Goal: Task Accomplishment & Management: Use online tool/utility

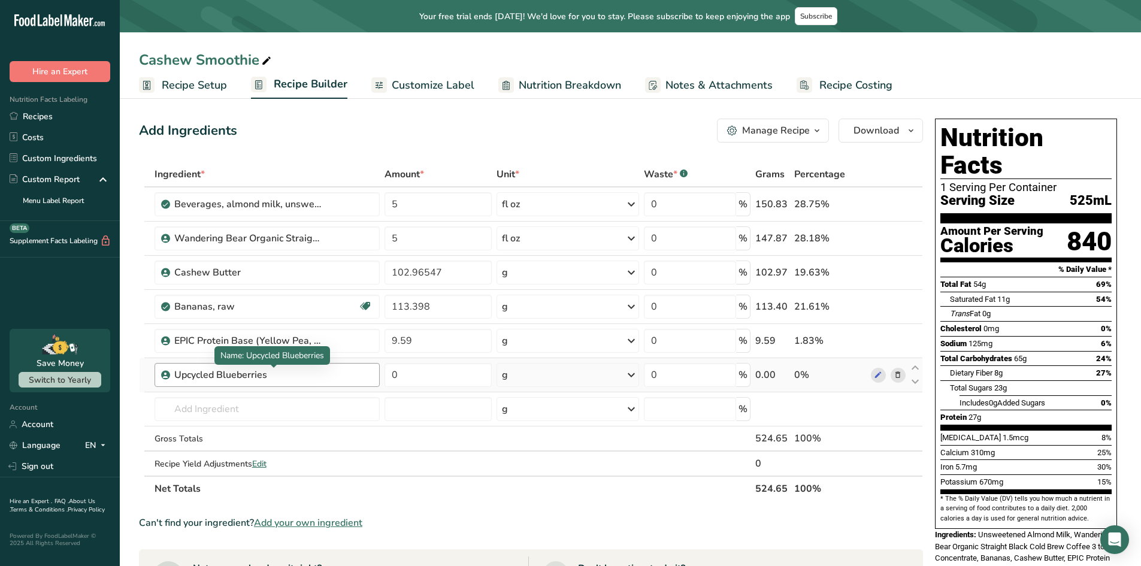
click at [276, 378] on div "Upcycled Blueberries" at bounding box center [249, 375] width 150 height 14
click at [175, 85] on span "Recipe Setup" at bounding box center [194, 85] width 65 height 16
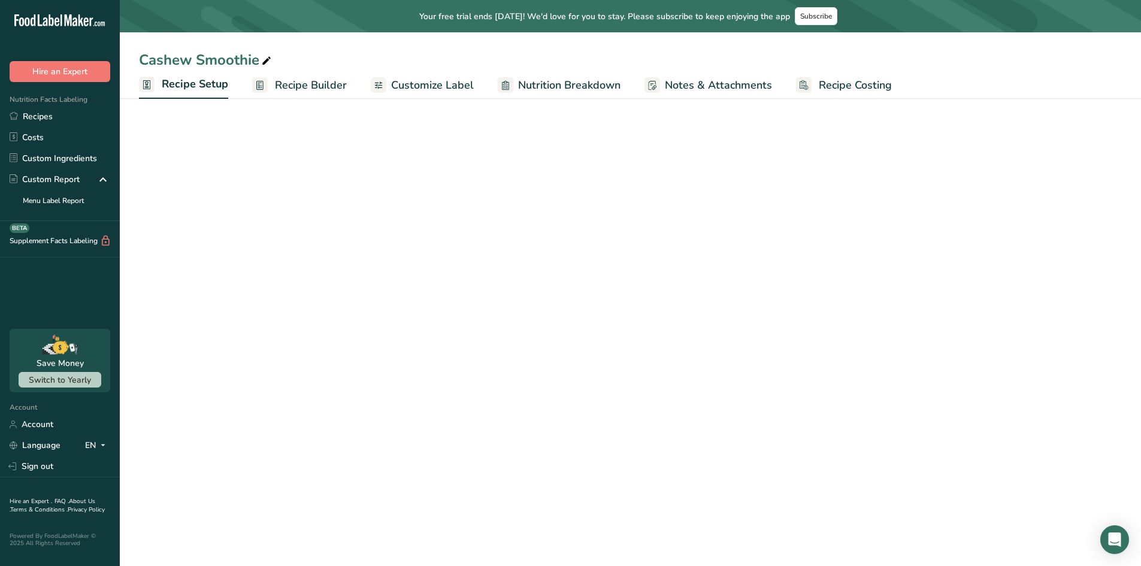
select select "22"
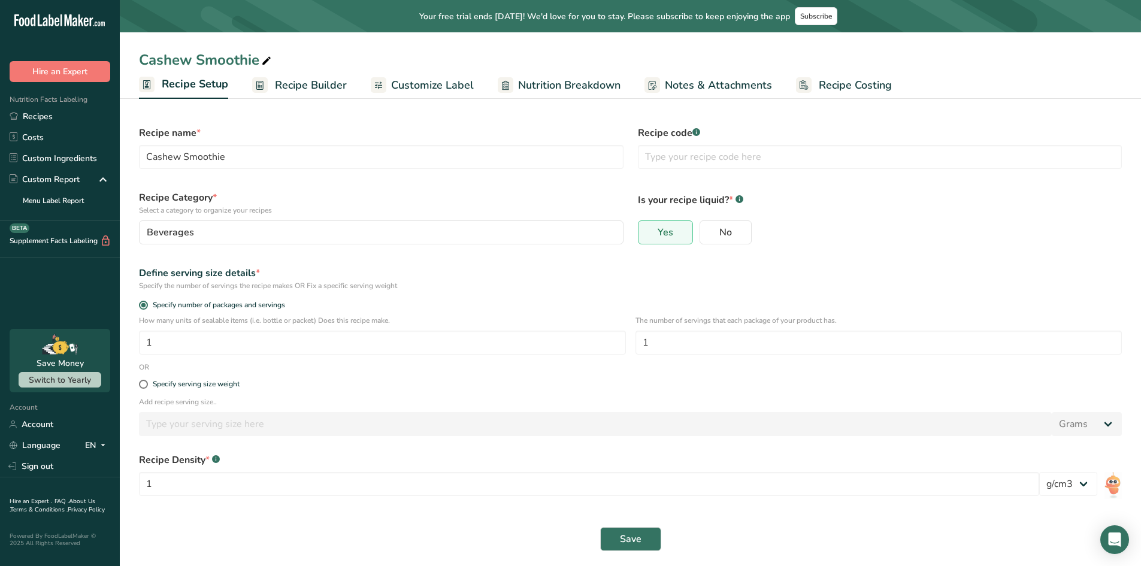
click at [421, 78] on span "Customize Label" at bounding box center [432, 85] width 83 height 16
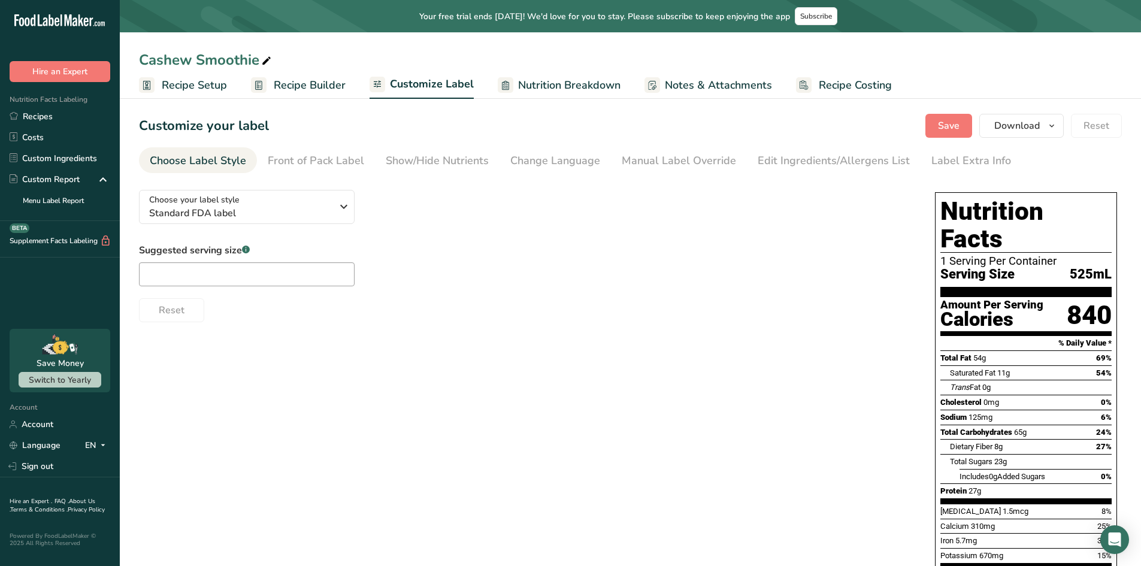
click at [295, 79] on span "Recipe Builder" at bounding box center [310, 85] width 72 height 16
